Goal: Register for event/course

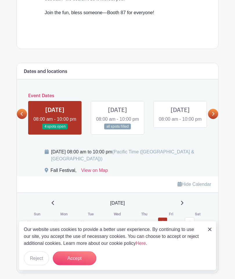
scroll to position [246, 0]
click at [180, 123] on link at bounding box center [180, 123] width 0 height 0
click at [215, 120] on link at bounding box center [213, 114] width 10 height 10
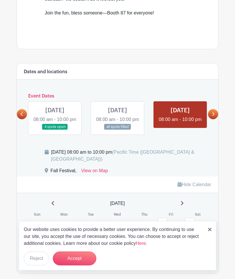
click at [214, 119] on link at bounding box center [213, 114] width 10 height 10
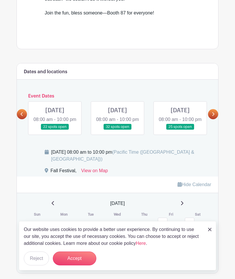
click at [55, 130] on link at bounding box center [55, 130] width 0 height 0
click at [211, 119] on link at bounding box center [213, 114] width 10 height 10
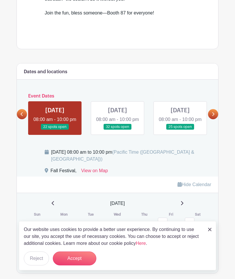
click at [217, 116] on link at bounding box center [213, 114] width 10 height 10
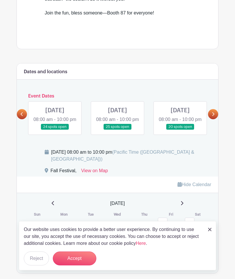
click at [215, 116] on link at bounding box center [213, 114] width 10 height 10
click at [213, 119] on link at bounding box center [213, 114] width 10 height 10
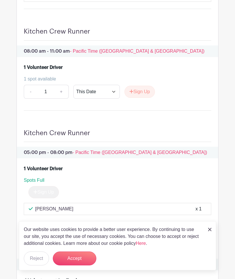
scroll to position [3801, 0]
